Goal: Task Accomplishment & Management: Manage account settings

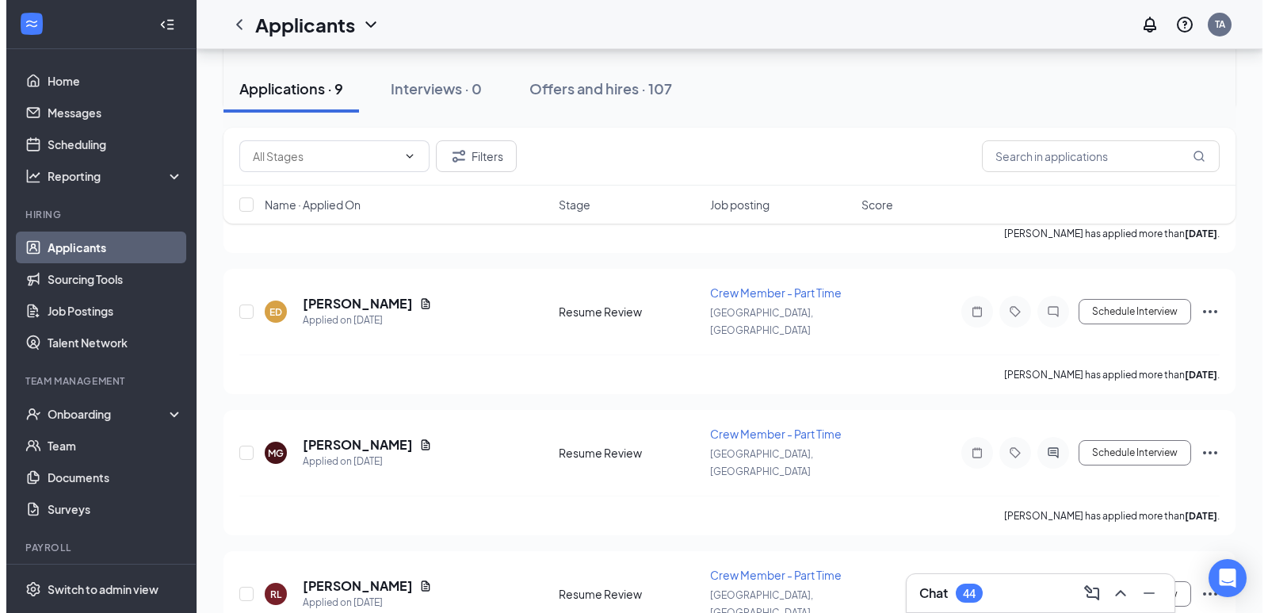
scroll to position [317, 0]
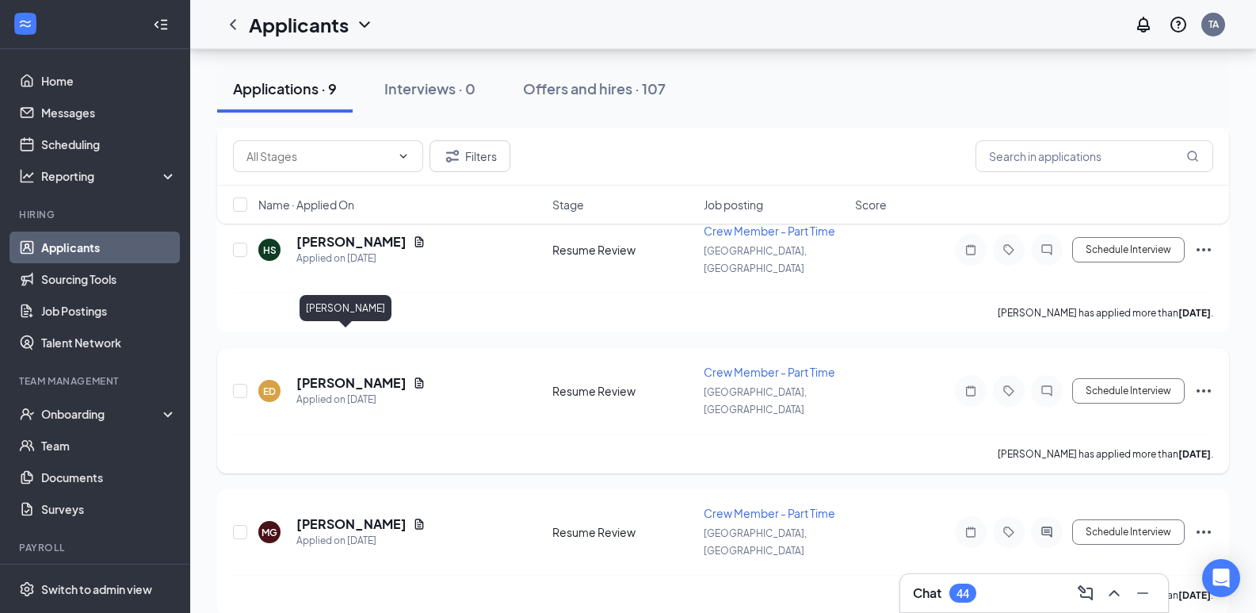
click at [355, 374] on h5 "[PERSON_NAME]" at bounding box center [351, 382] width 110 height 17
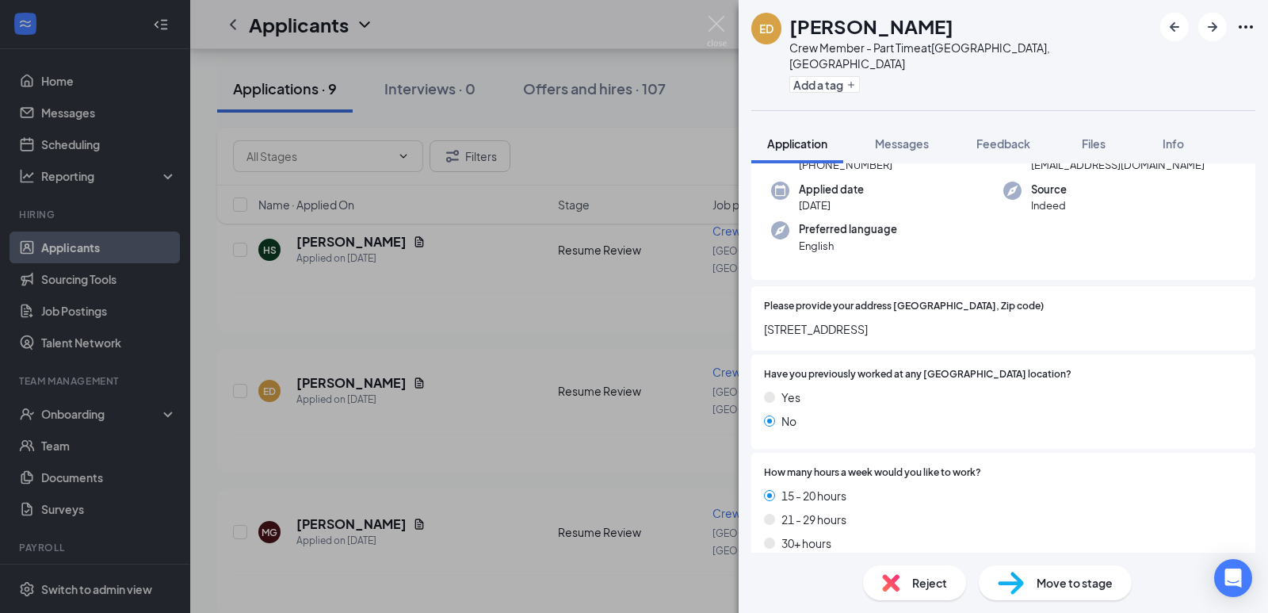
scroll to position [159, 0]
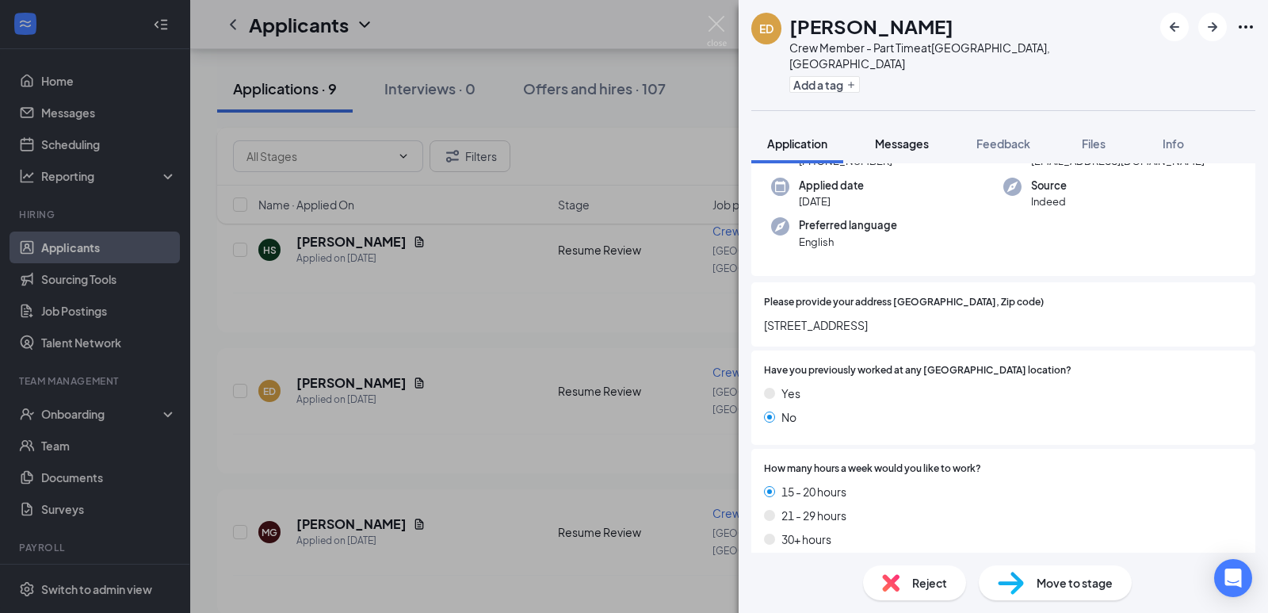
click at [898, 136] on span "Messages" at bounding box center [902, 143] width 54 height 14
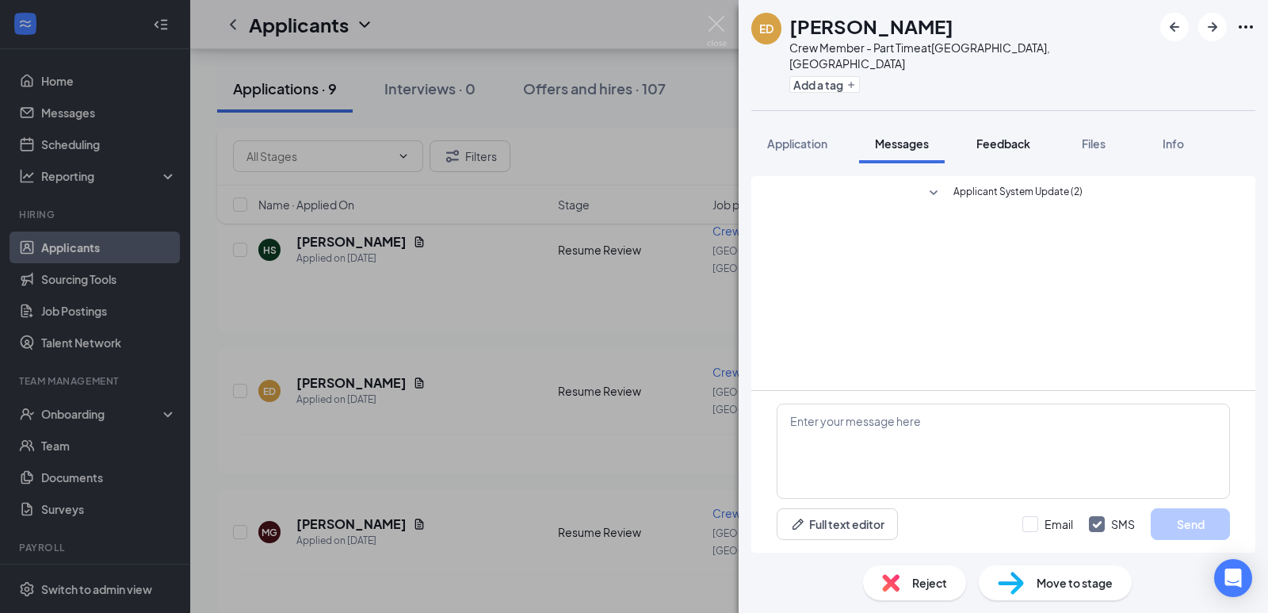
click at [1003, 136] on span "Feedback" at bounding box center [1004, 143] width 54 height 14
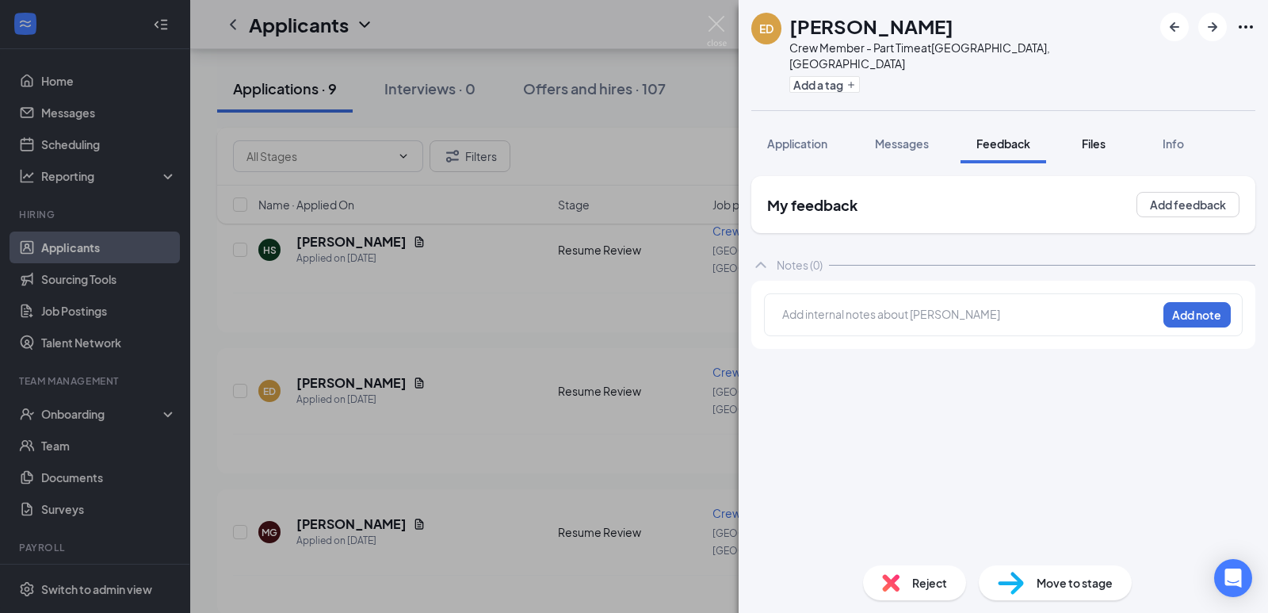
click at [1106, 136] on span "Files" at bounding box center [1094, 143] width 24 height 14
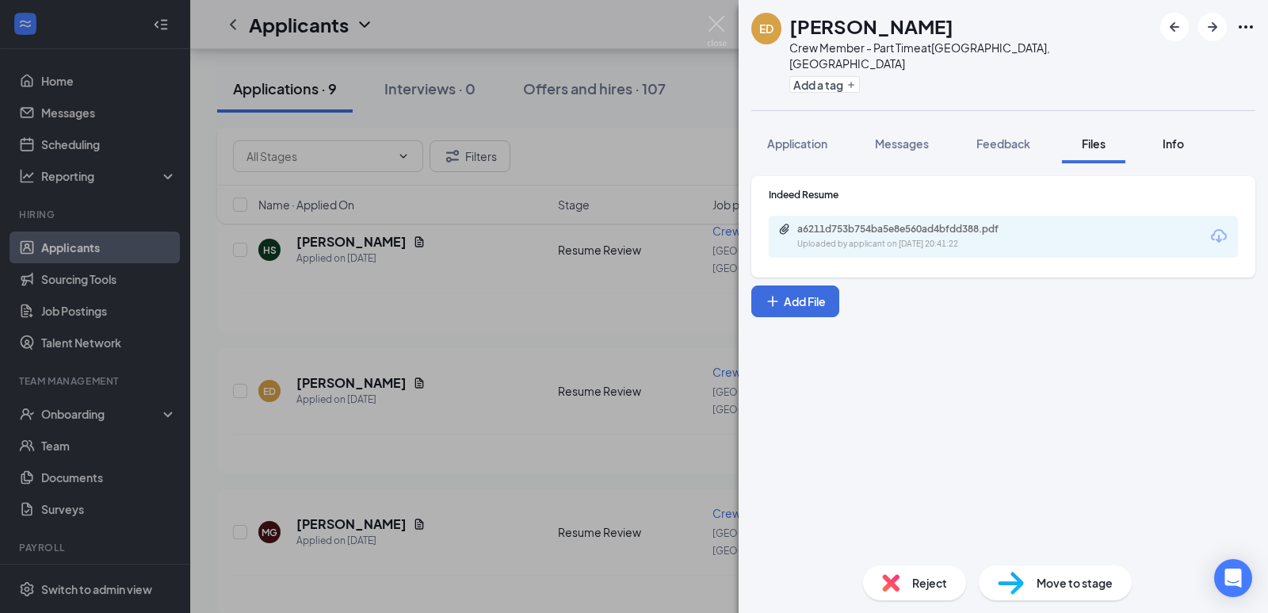
click at [1162, 136] on div "Info" at bounding box center [1173, 144] width 32 height 16
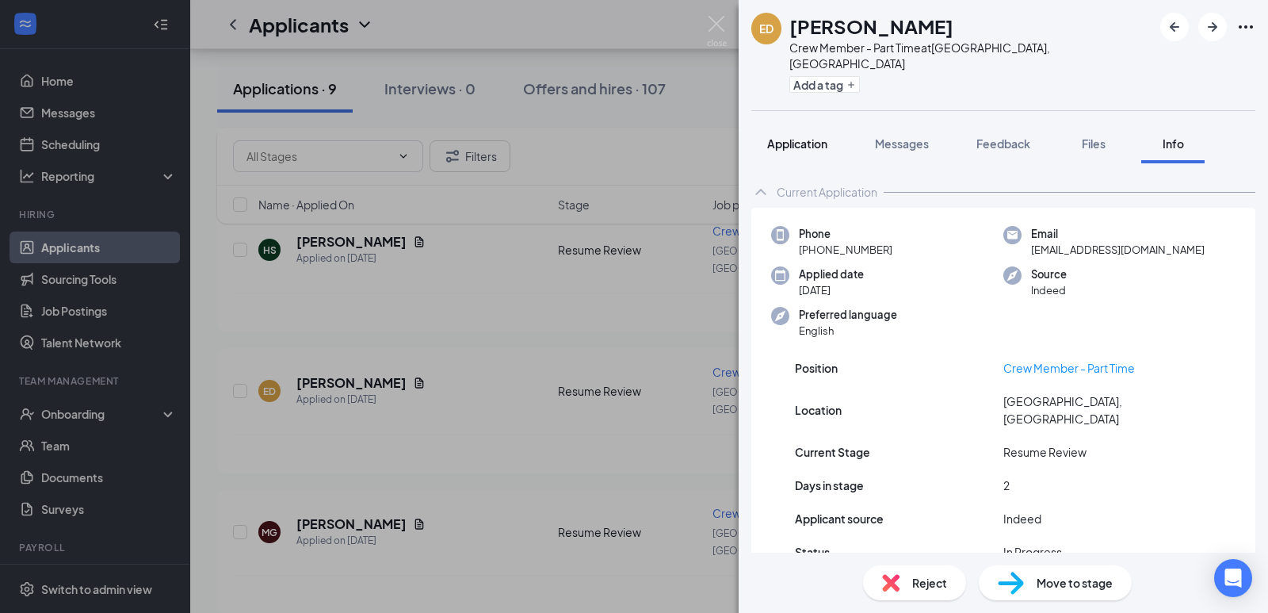
click at [790, 136] on span "Application" at bounding box center [797, 143] width 60 height 14
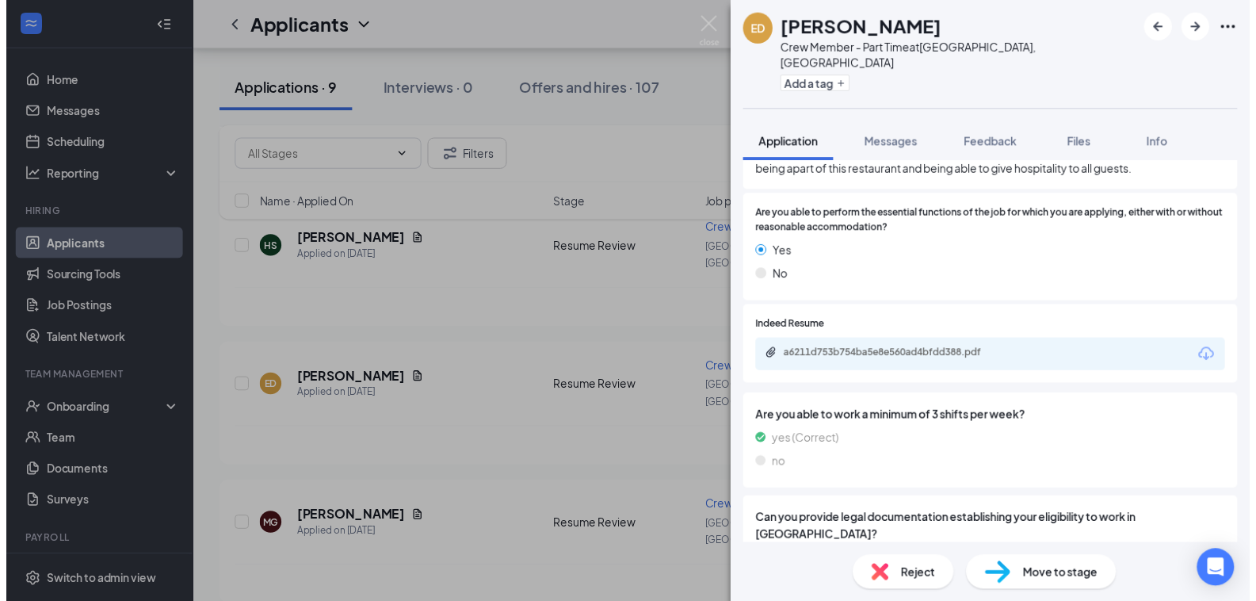
scroll to position [1259, 0]
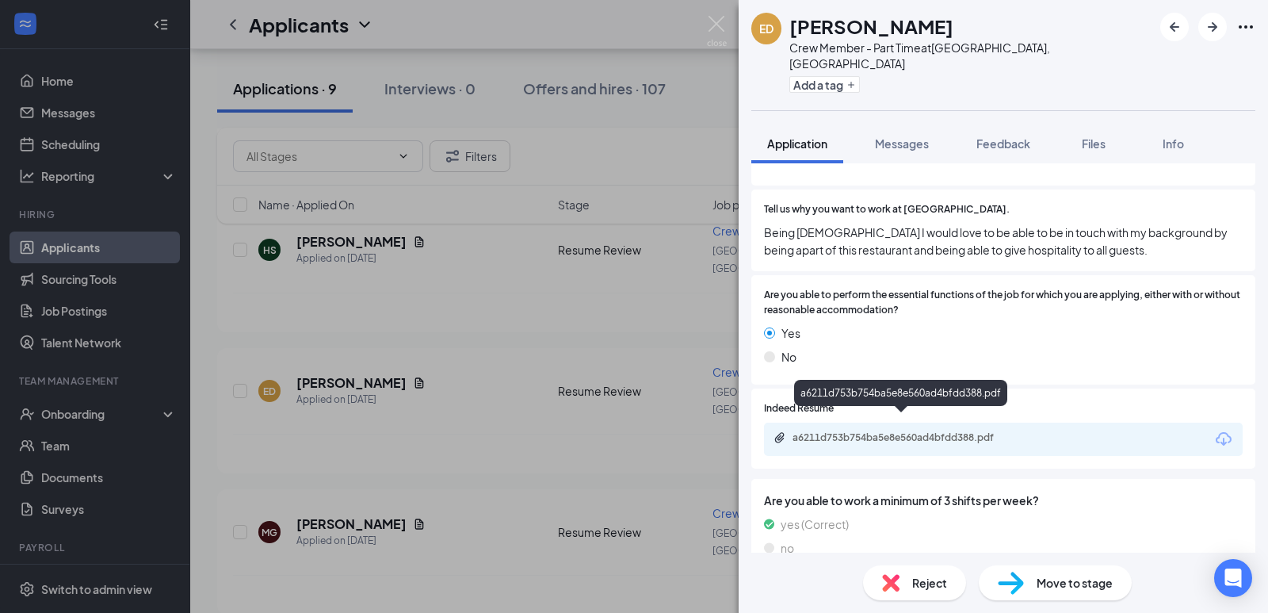
click at [931, 431] on div "a6211d753b754ba5e8e560ad4bfdd388.pdf" at bounding box center [904, 437] width 222 height 13
click at [721, 21] on img at bounding box center [717, 31] width 20 height 31
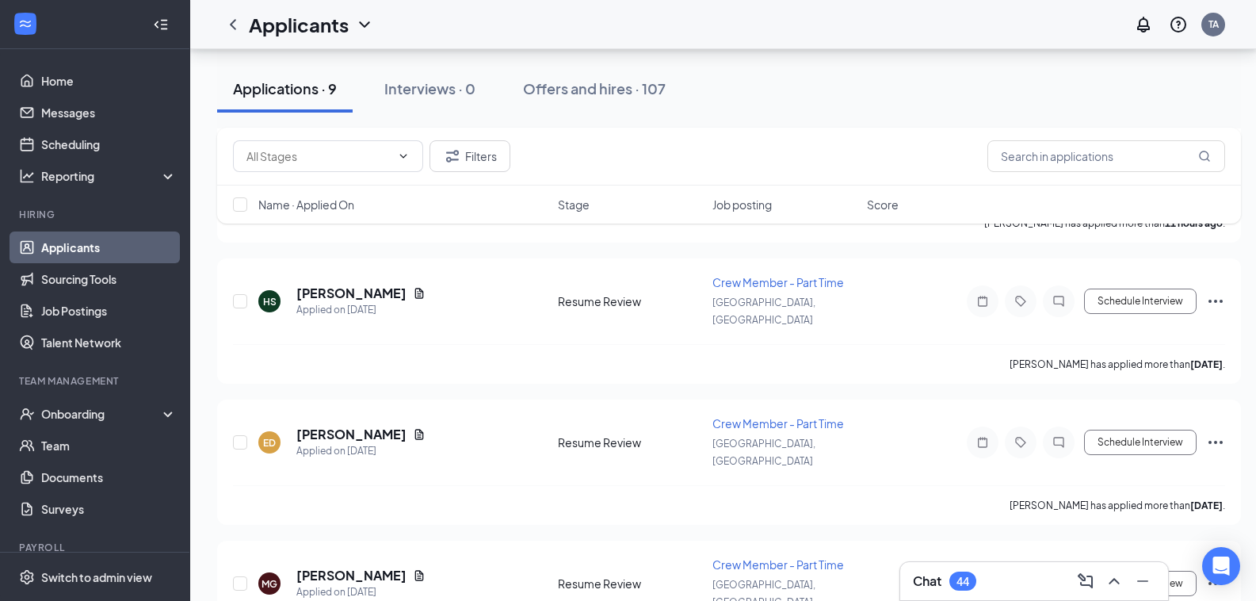
scroll to position [238, 0]
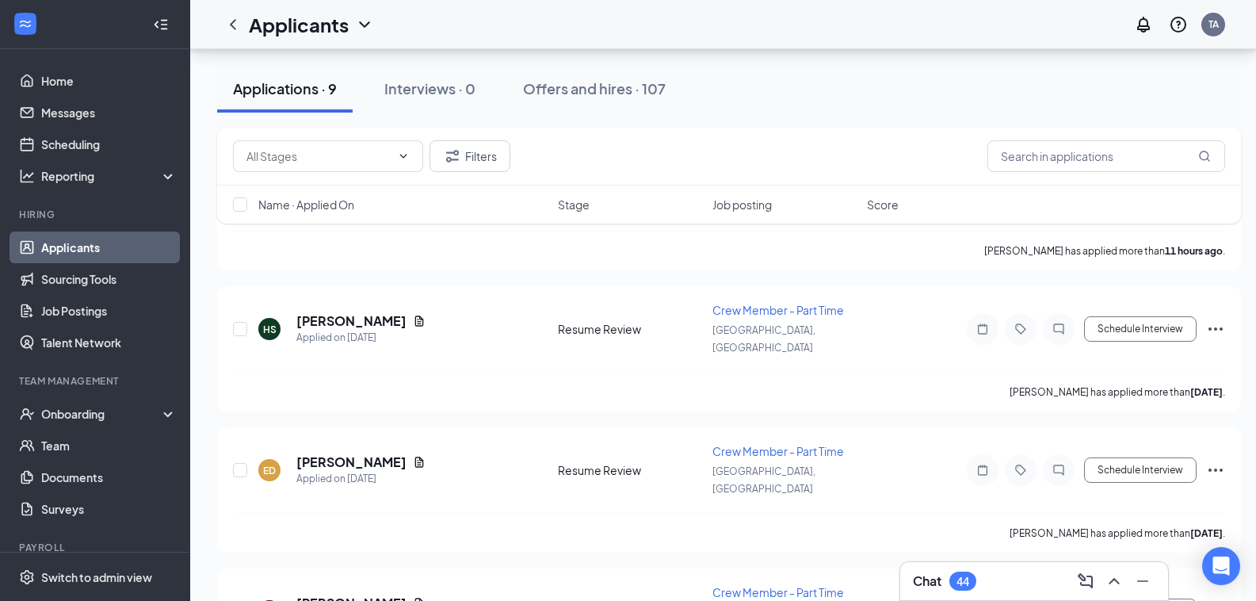
click at [962, 581] on div "44" at bounding box center [963, 581] width 13 height 13
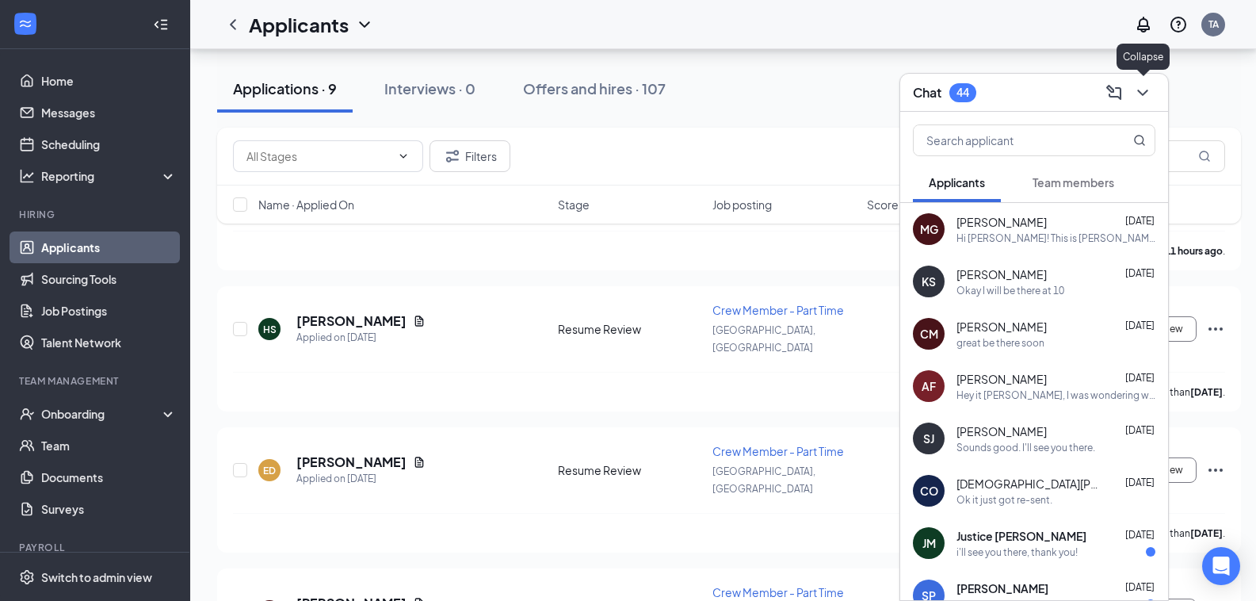
click at [1142, 91] on icon "ChevronDown" at bounding box center [1142, 92] width 19 height 19
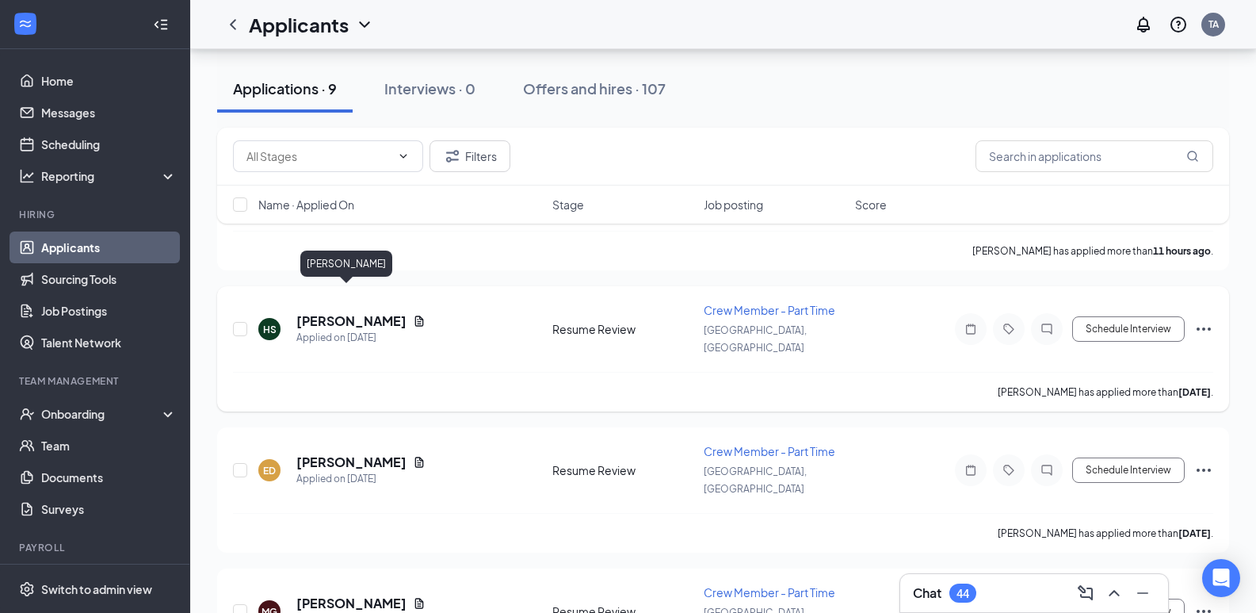
click at [342, 312] on h5 "[PERSON_NAME]" at bounding box center [351, 320] width 110 height 17
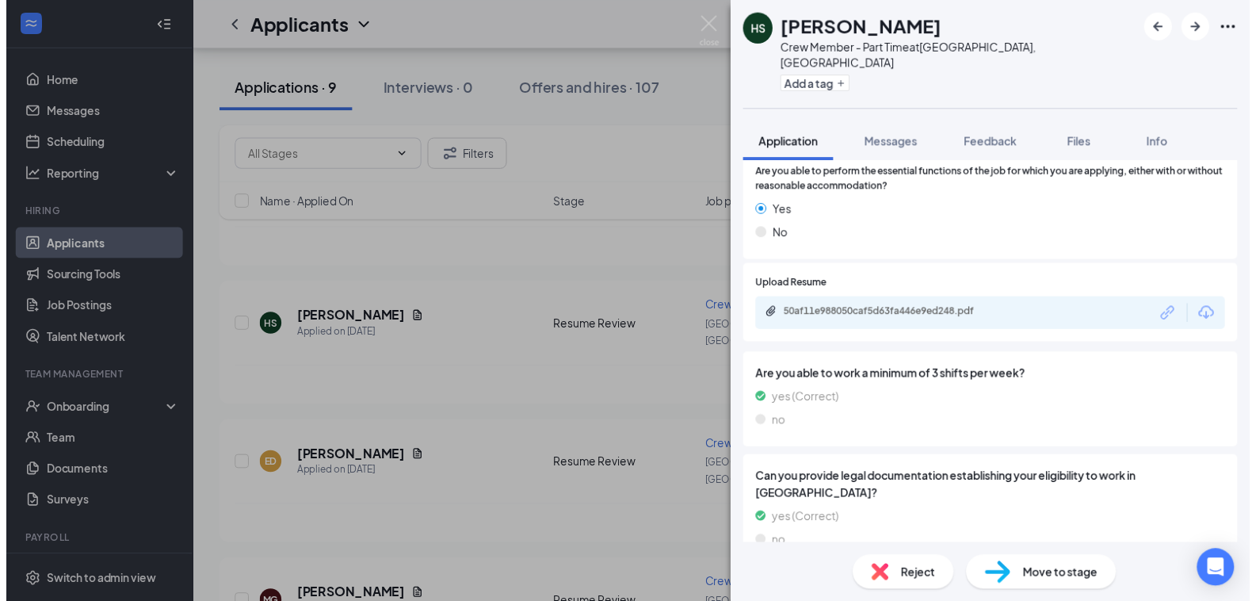
scroll to position [1394, 0]
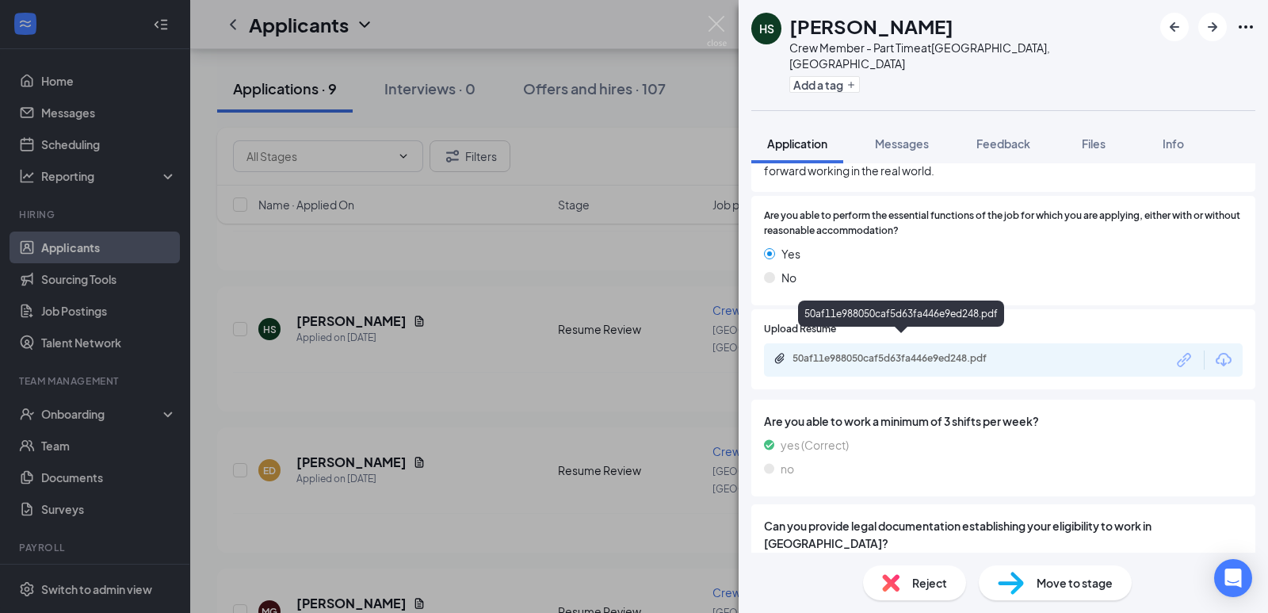
click at [860, 352] on div "50af11e988050caf5d63fa446e9ed248.pdf" at bounding box center [904, 358] width 222 height 13
click at [719, 18] on img at bounding box center [717, 31] width 20 height 31
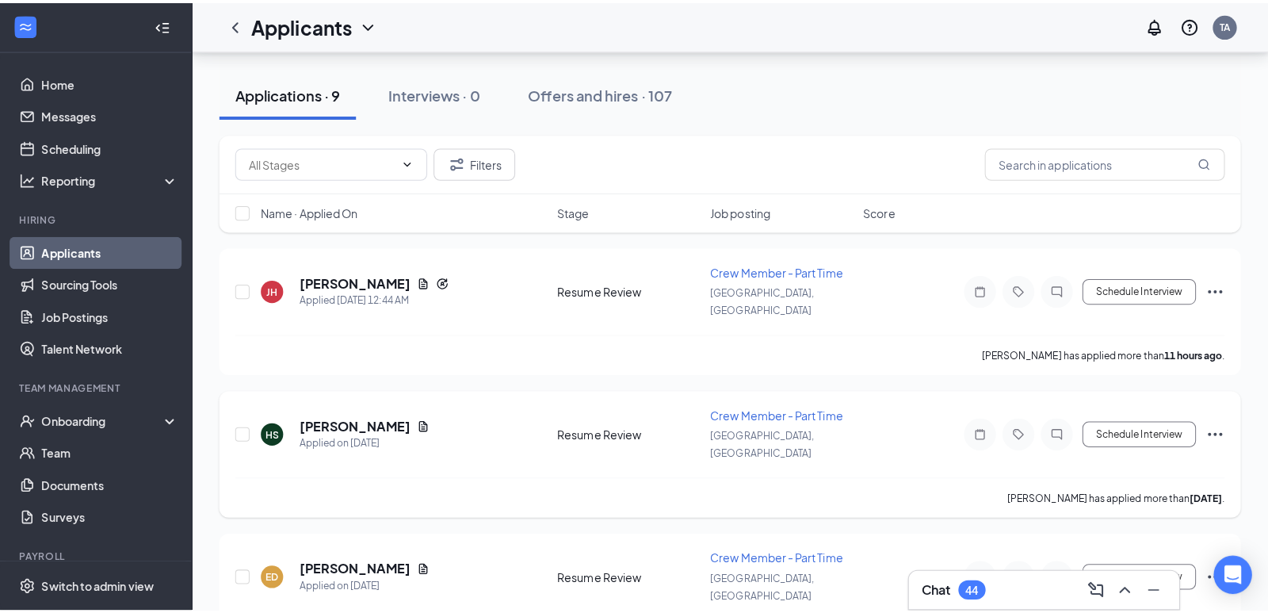
scroll to position [79, 0]
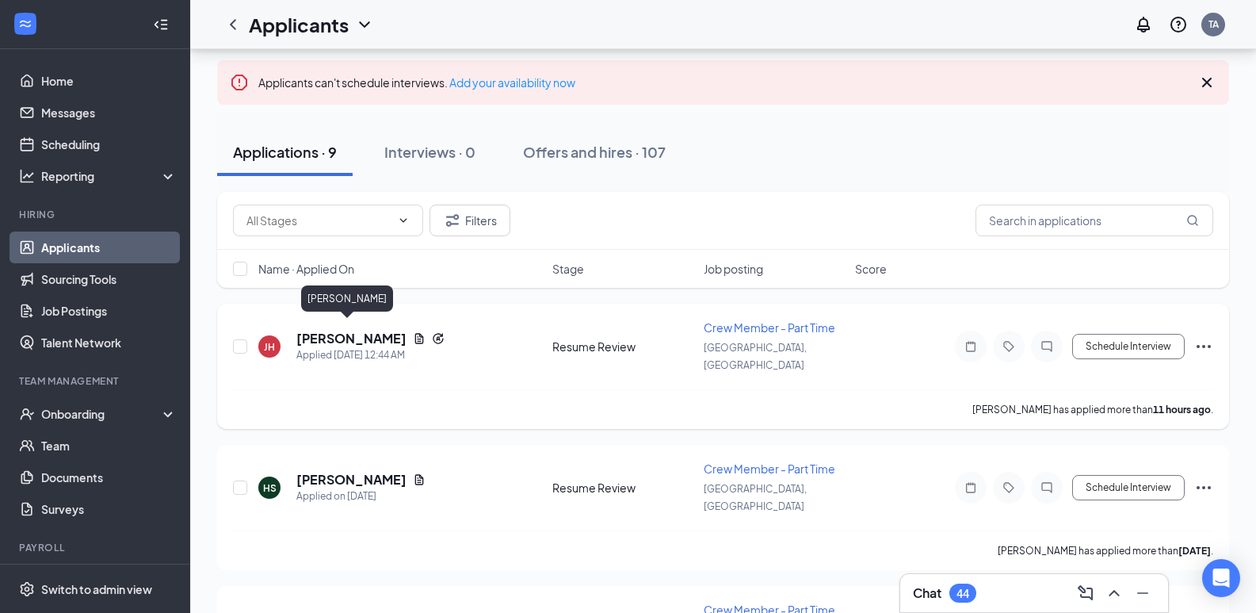
click at [342, 330] on h5 "[PERSON_NAME]" at bounding box center [351, 338] width 110 height 17
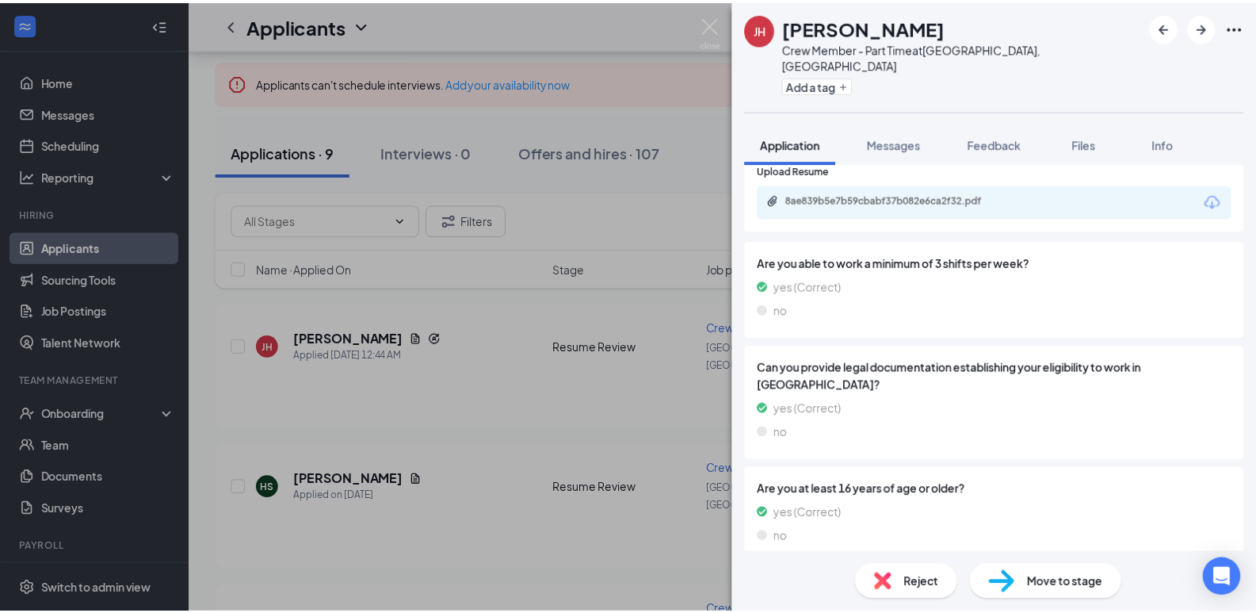
scroll to position [1483, 0]
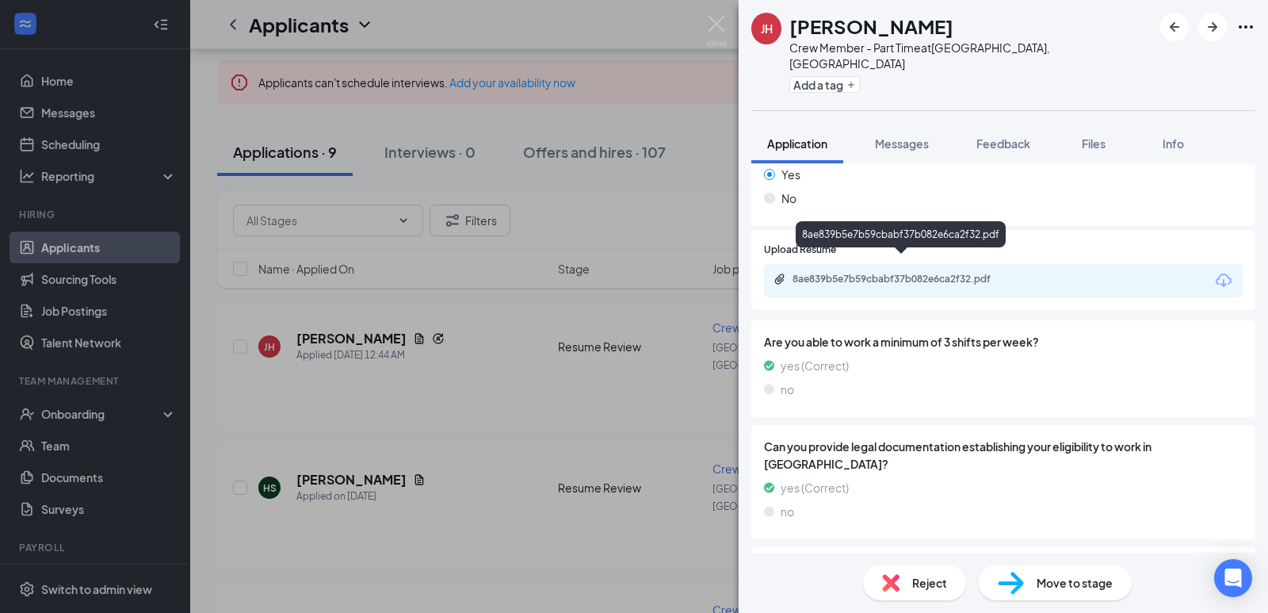
click at [867, 273] on div "8ae839b5e7b59cbabf37b082e6ca2f32.pdf" at bounding box center [904, 279] width 222 height 13
click at [718, 23] on img at bounding box center [717, 31] width 20 height 31
